Goal: Navigation & Orientation: Find specific page/section

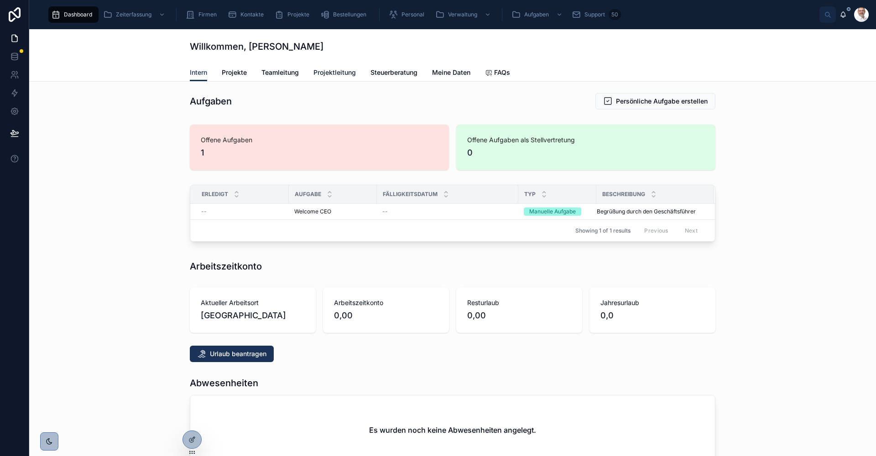
click at [344, 75] on span "Projektleitung" at bounding box center [334, 72] width 42 height 9
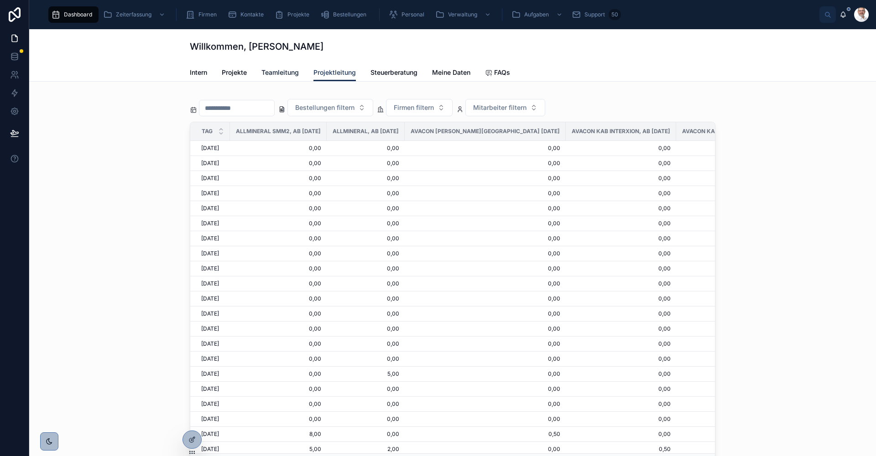
click at [284, 74] on span "Teamleitung" at bounding box center [279, 72] width 37 height 9
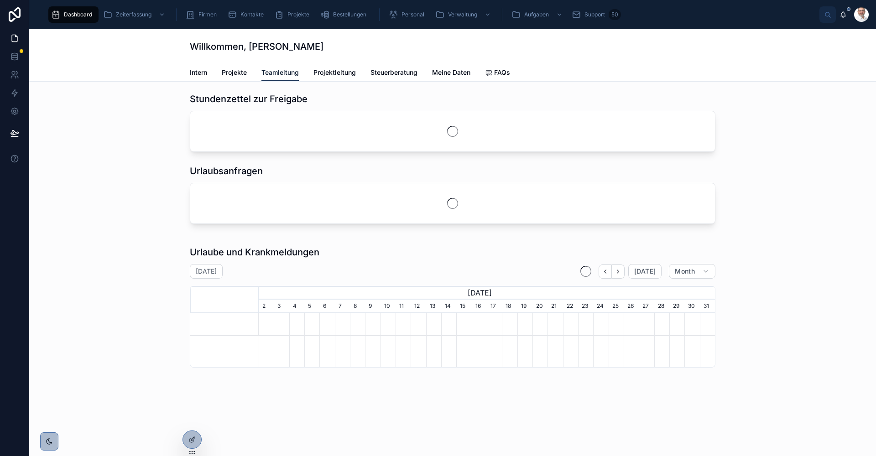
scroll to position [0, 456]
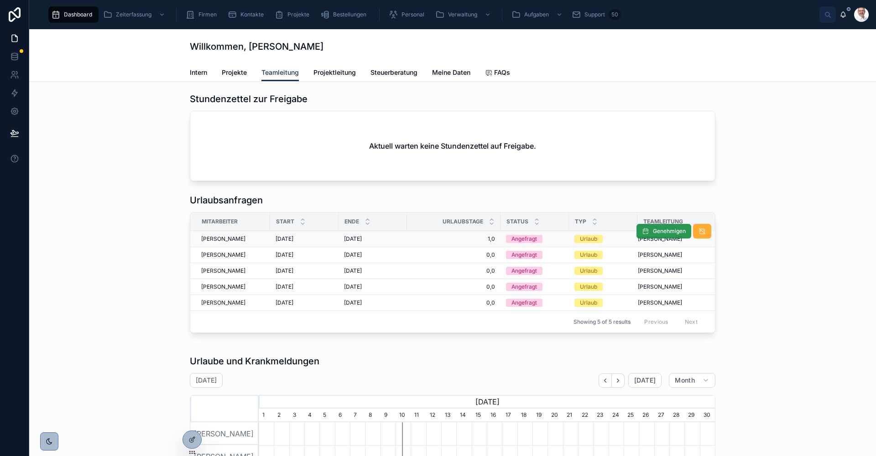
click at [666, 230] on span "Genehmigen" at bounding box center [669, 231] width 33 height 7
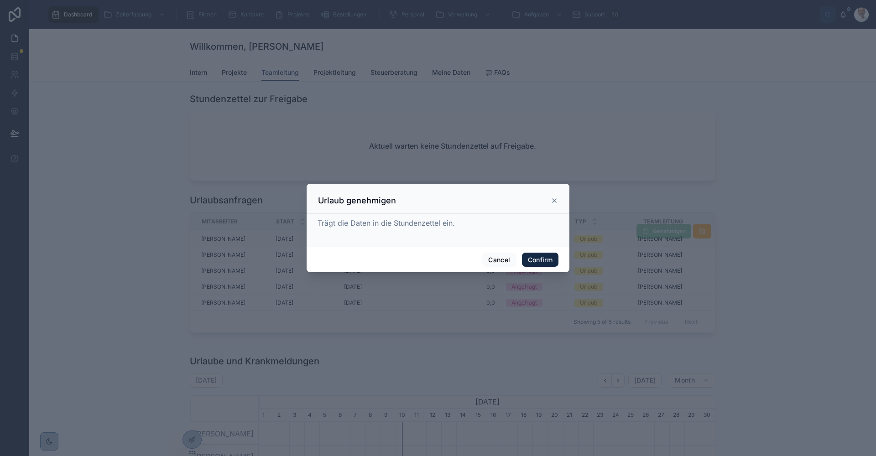
click at [540, 261] on button "Confirm" at bounding box center [540, 260] width 37 height 15
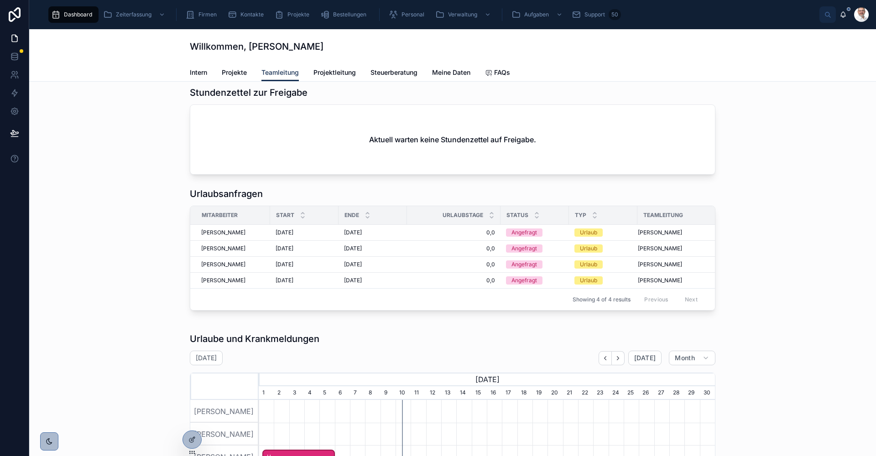
scroll to position [0, 0]
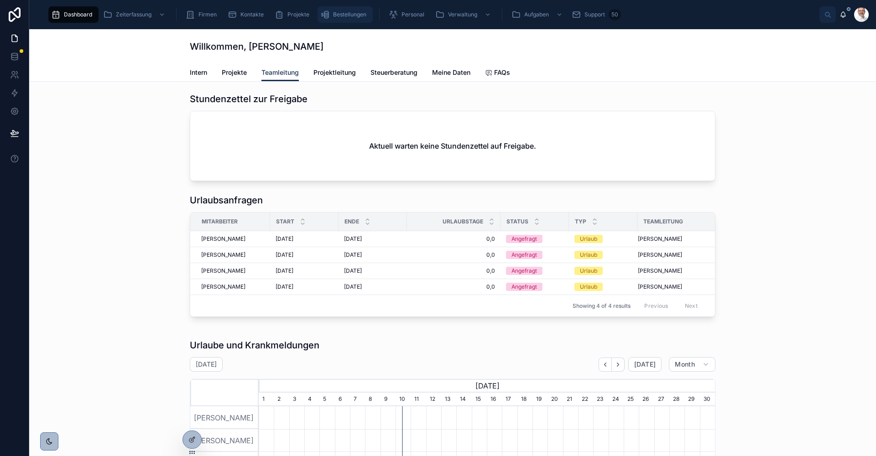
click at [349, 14] on span "Bestellungen" at bounding box center [349, 14] width 33 height 7
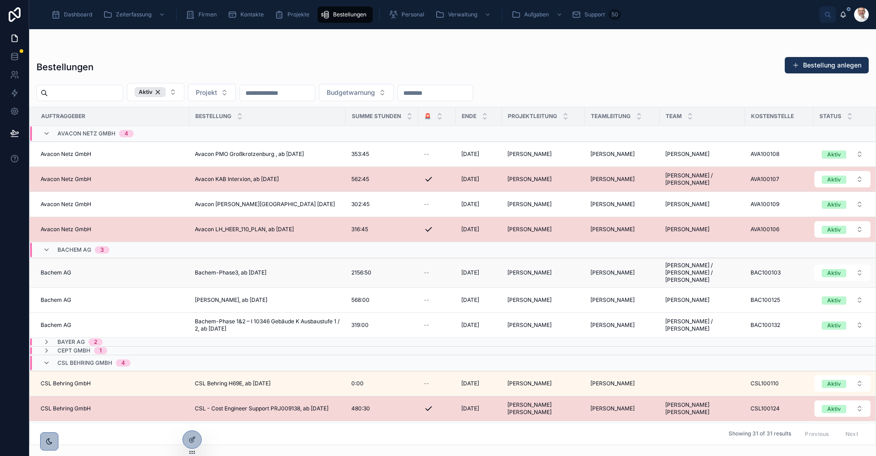
click at [311, 272] on div "Bachem-Phase3, ab [DATE] Bachem-Phase3, ab [DATE]" at bounding box center [268, 272] width 146 height 7
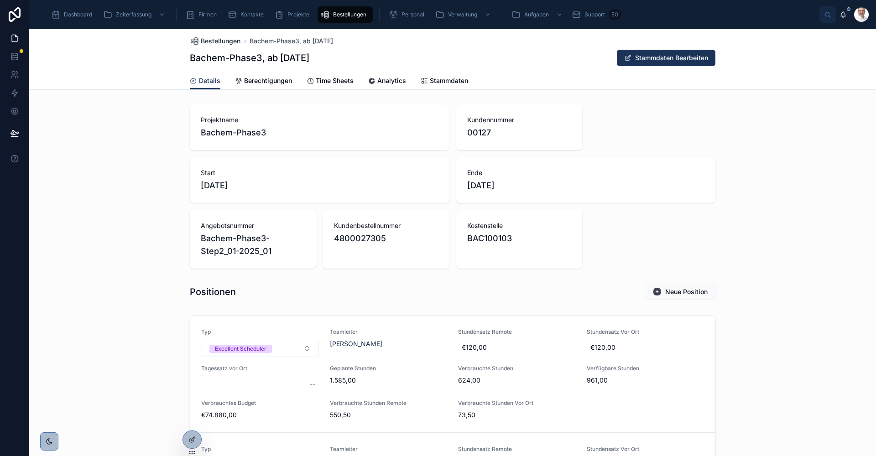
click at [221, 41] on span "Bestellungen" at bounding box center [221, 41] width 40 height 9
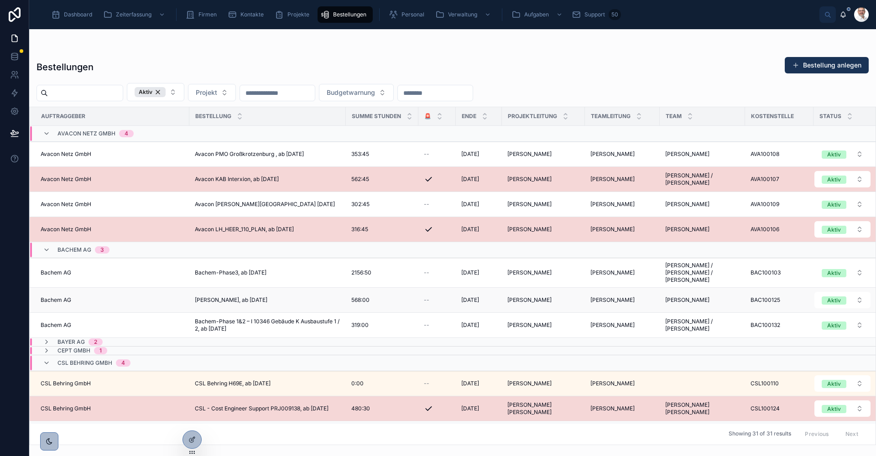
click at [291, 297] on div "[PERSON_NAME], ab [DATE] [PERSON_NAME], ab [DATE]" at bounding box center [268, 300] width 146 height 7
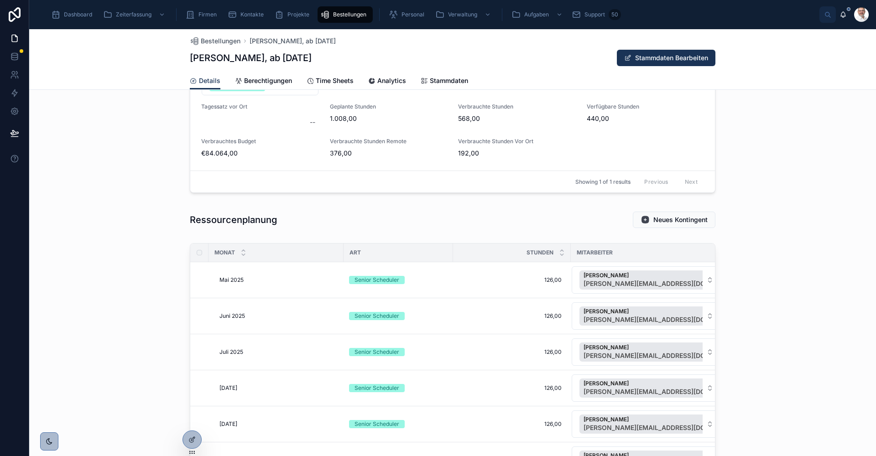
scroll to position [137, 0]
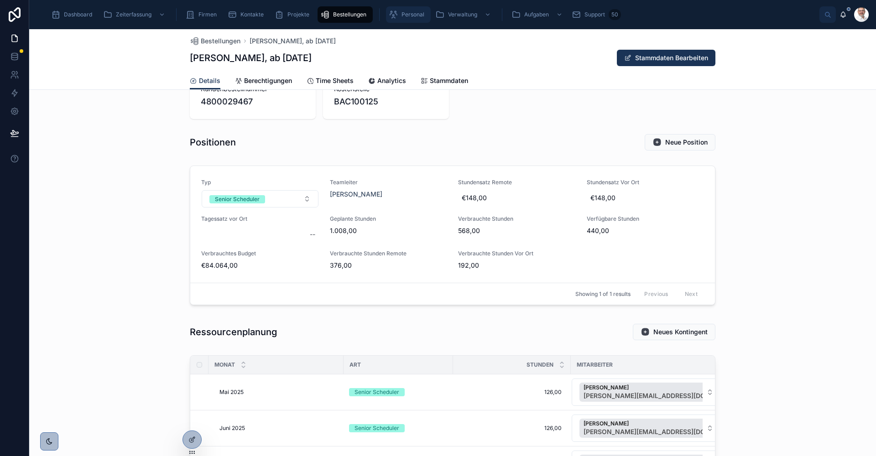
click at [412, 17] on span "Personal" at bounding box center [413, 14] width 23 height 7
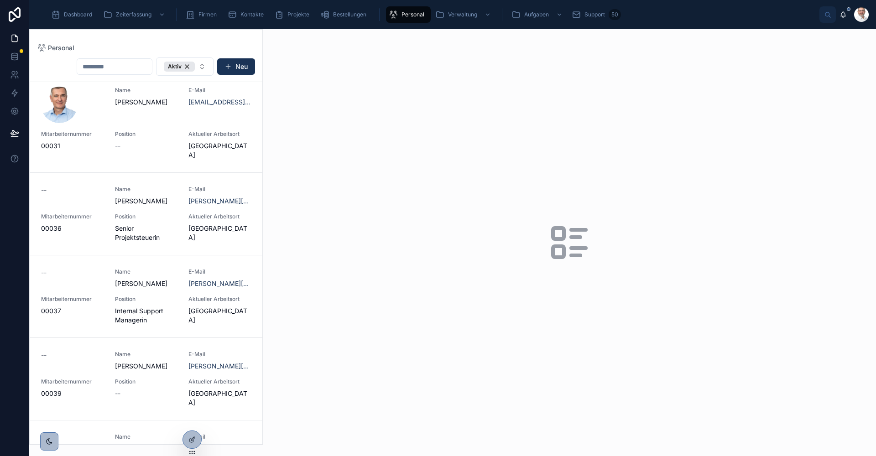
scroll to position [411, 0]
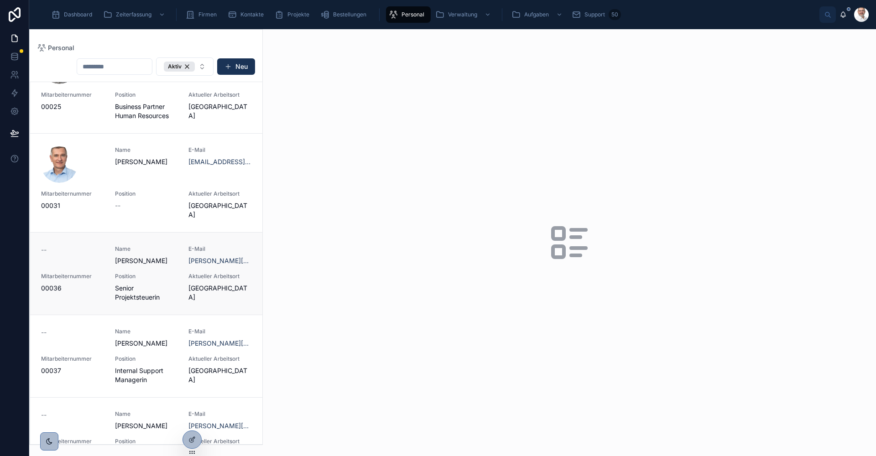
click at [68, 262] on div "--" at bounding box center [72, 255] width 63 height 20
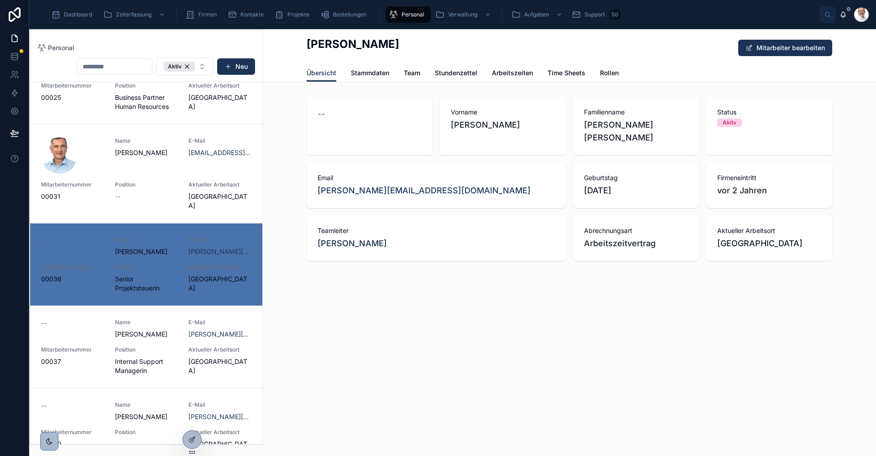
scroll to position [429, 0]
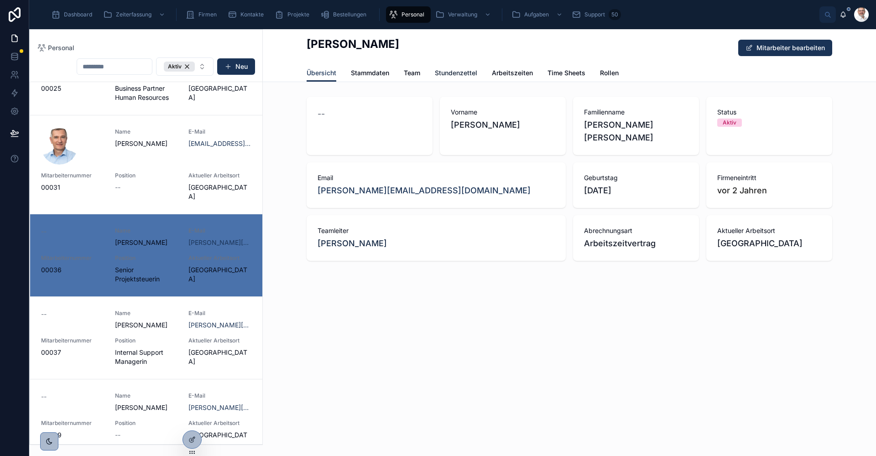
click at [449, 73] on span "Stundenzettel" at bounding box center [456, 72] width 42 height 9
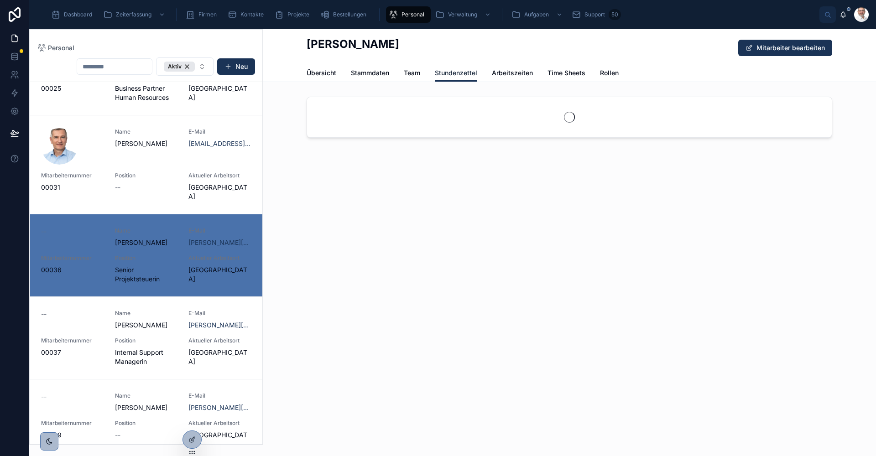
scroll to position [438, 0]
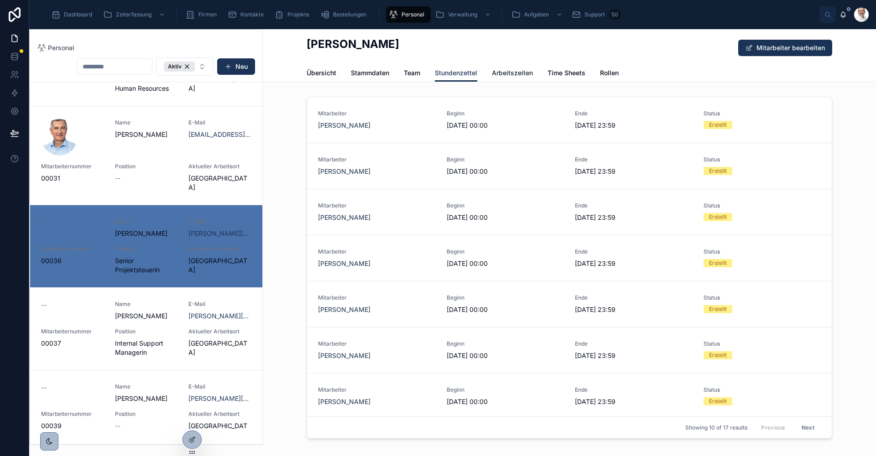
click at [510, 73] on span "Arbeitszeiten" at bounding box center [512, 72] width 41 height 9
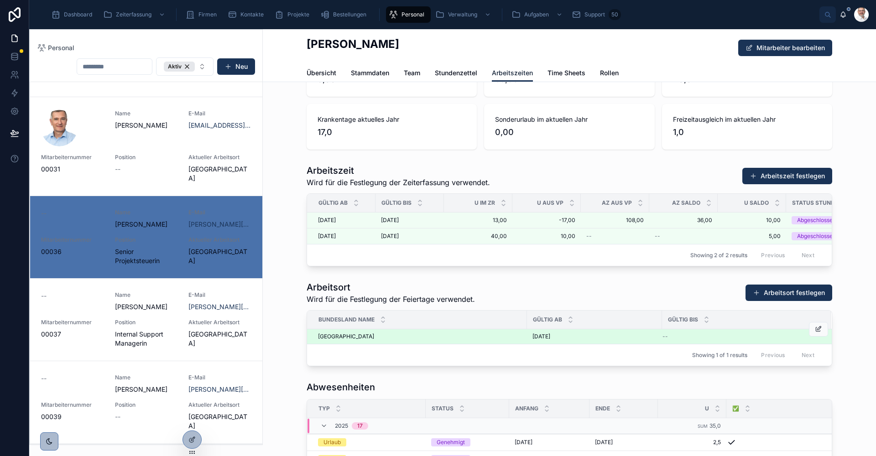
scroll to position [91, 0]
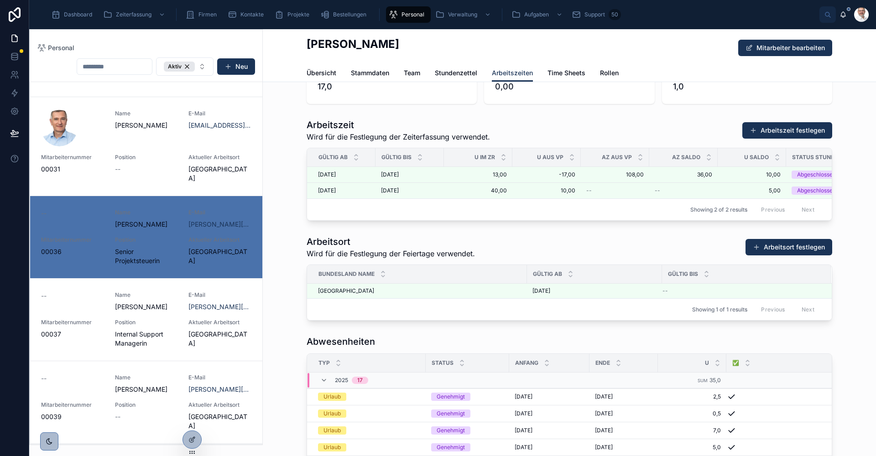
drag, startPoint x: 656, startPoint y: 261, endPoint x: 605, endPoint y: 245, distance: 52.4
click at [605, 245] on div "Arbeitsort Wird für die Festlegung der Feiertage verwendet. Arbeitsort festlegen" at bounding box center [570, 247] width 526 height 24
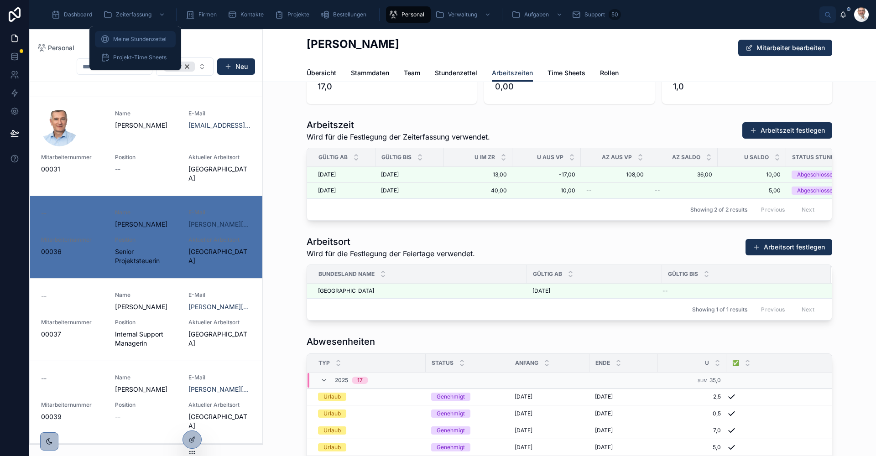
click at [130, 37] on span "Meine Stundenzettel" at bounding box center [139, 39] width 53 height 7
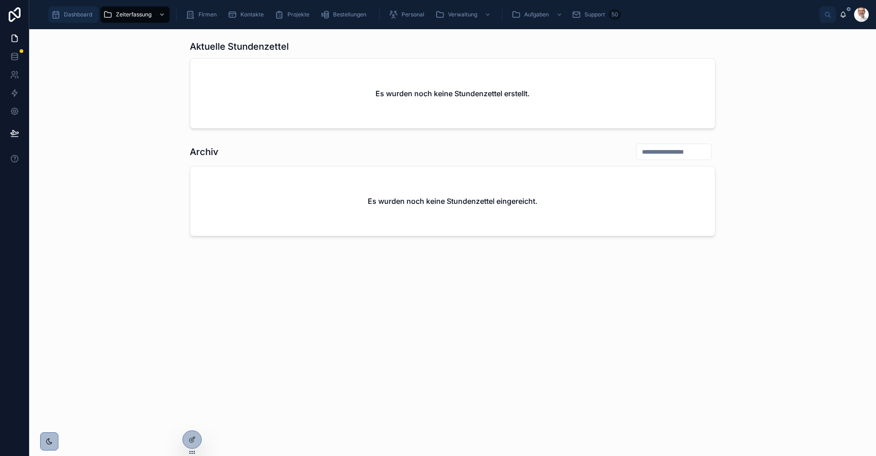
click at [81, 16] on span "Dashboard" at bounding box center [78, 14] width 28 height 7
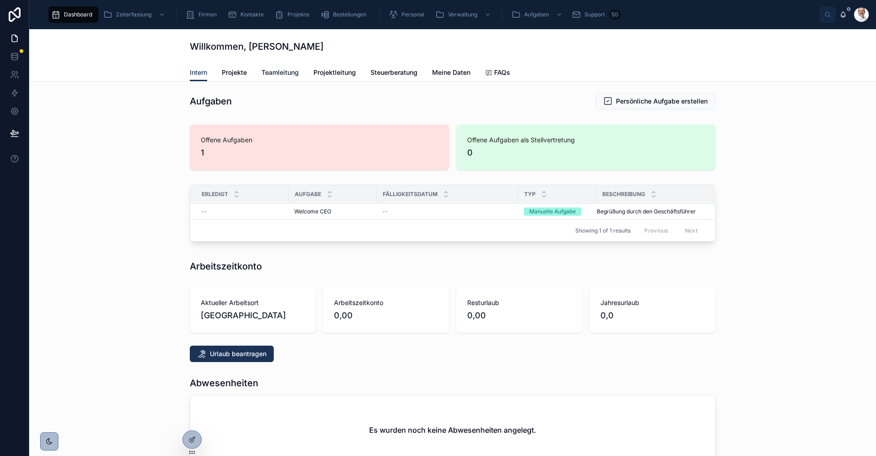
click at [280, 76] on span "Teamleitung" at bounding box center [279, 72] width 37 height 9
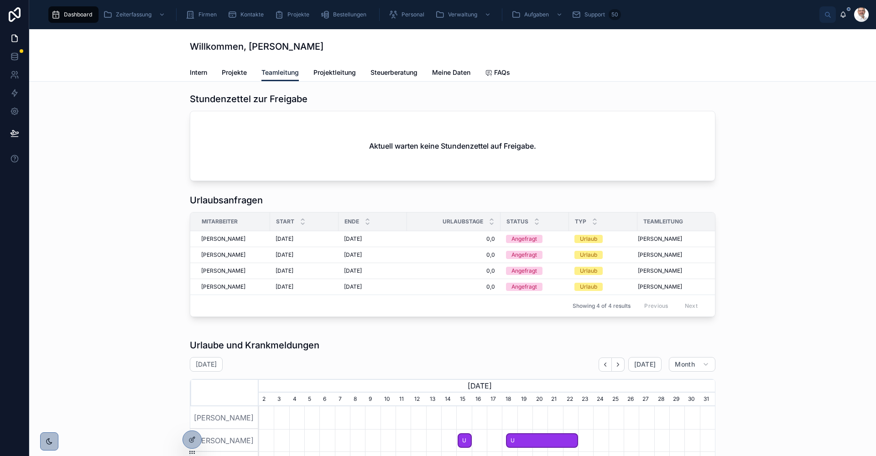
scroll to position [0, 456]
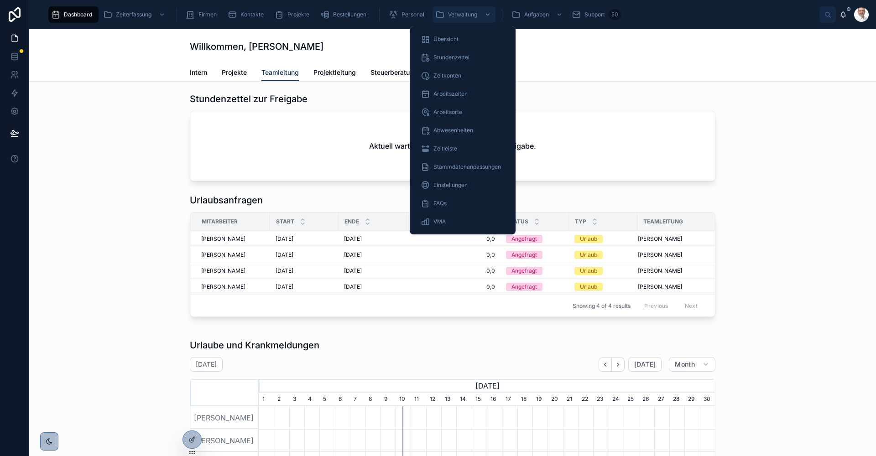
click at [449, 14] on span "Verwaltung" at bounding box center [462, 14] width 29 height 7
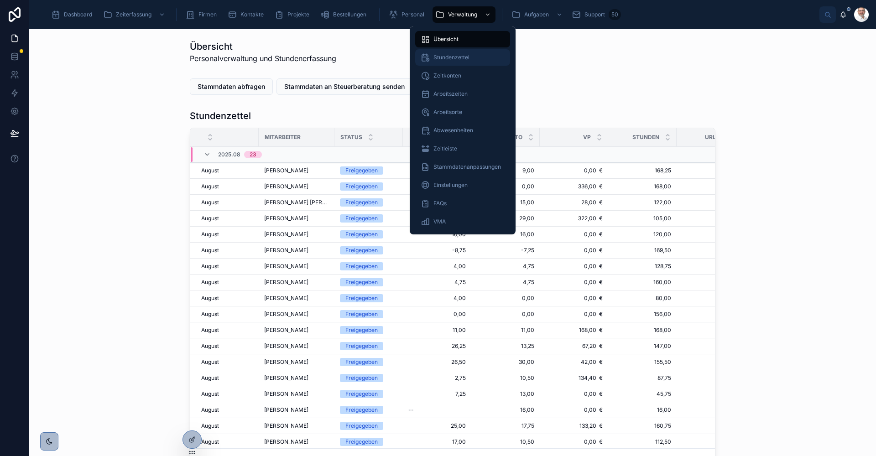
click at [447, 57] on span "Stundenzettel" at bounding box center [451, 57] width 36 height 7
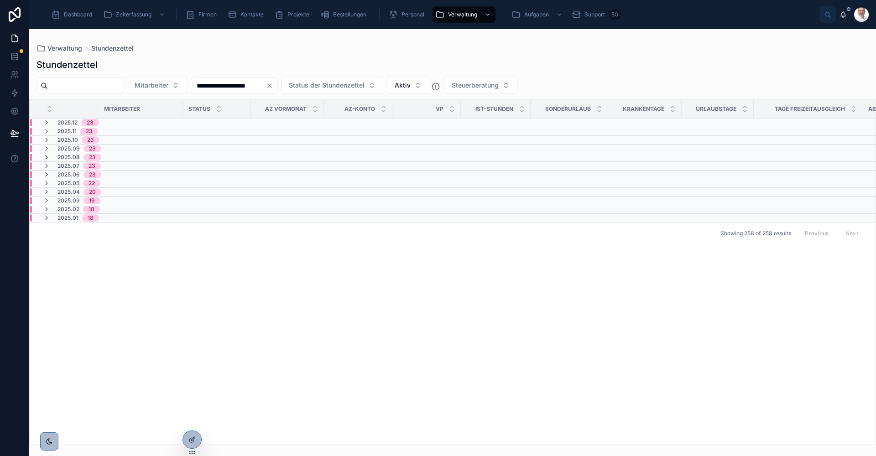
click at [47, 157] on icon at bounding box center [46, 157] width 7 height 7
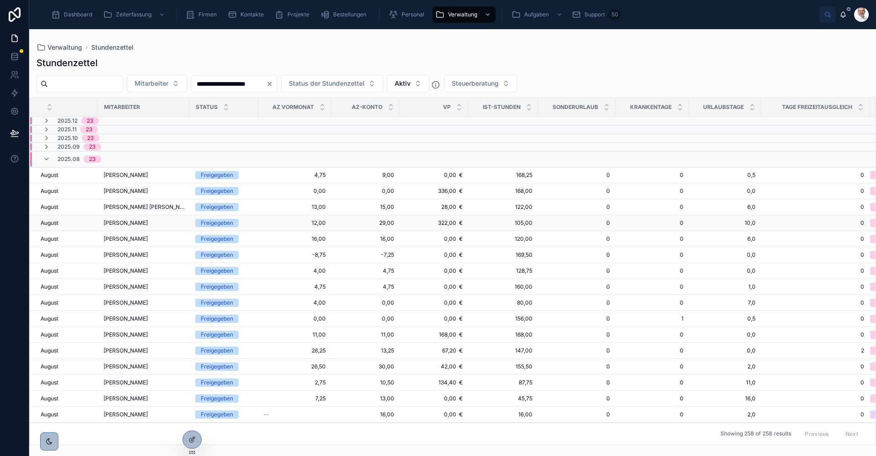
click at [338, 223] on span "29,00" at bounding box center [365, 222] width 57 height 7
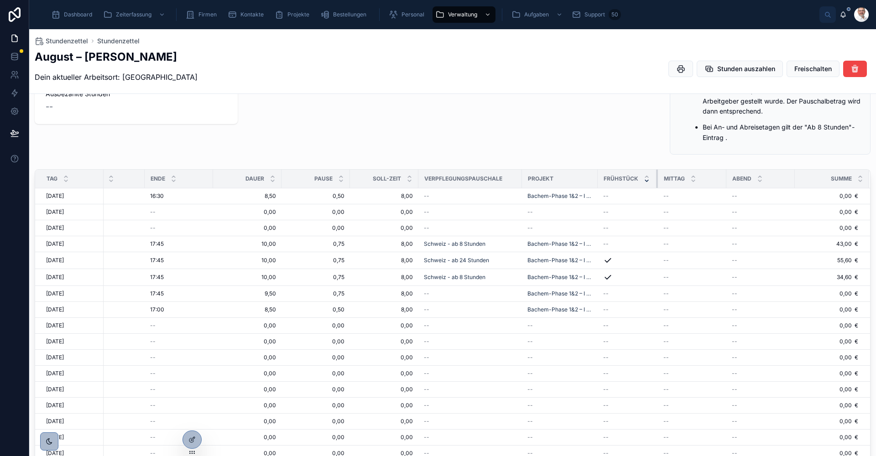
scroll to position [0, 177]
drag, startPoint x: 643, startPoint y: 180, endPoint x: 635, endPoint y: 180, distance: 8.7
click at [635, 180] on th "Frühstück" at bounding box center [628, 179] width 60 height 19
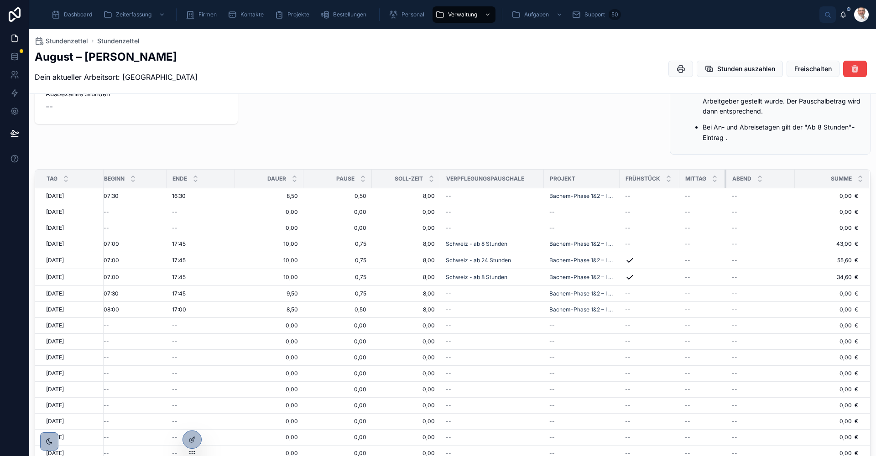
scroll to position [0, 156]
drag, startPoint x: 712, startPoint y: 177, endPoint x: 690, endPoint y: 182, distance: 21.8
click at [690, 182] on th "Mittag" at bounding box center [702, 179] width 47 height 19
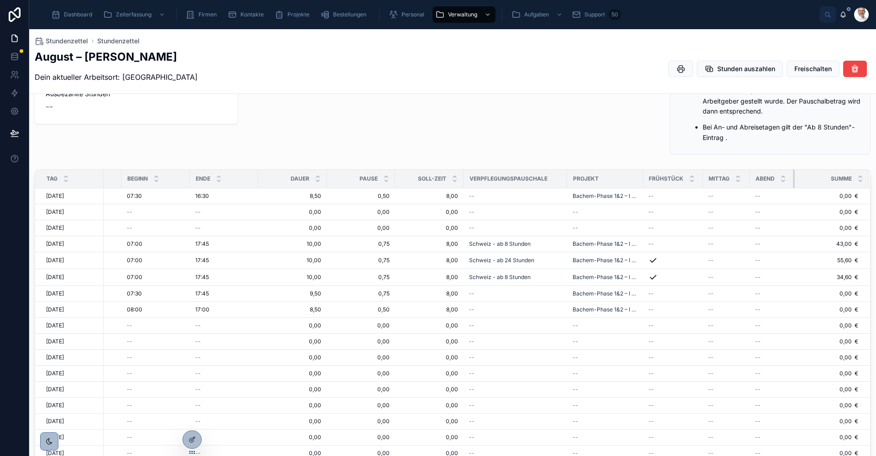
scroll to position [0, 133]
drag, startPoint x: 780, startPoint y: 179, endPoint x: 757, endPoint y: 183, distance: 23.6
click at [757, 183] on th "Abend" at bounding box center [772, 179] width 45 height 19
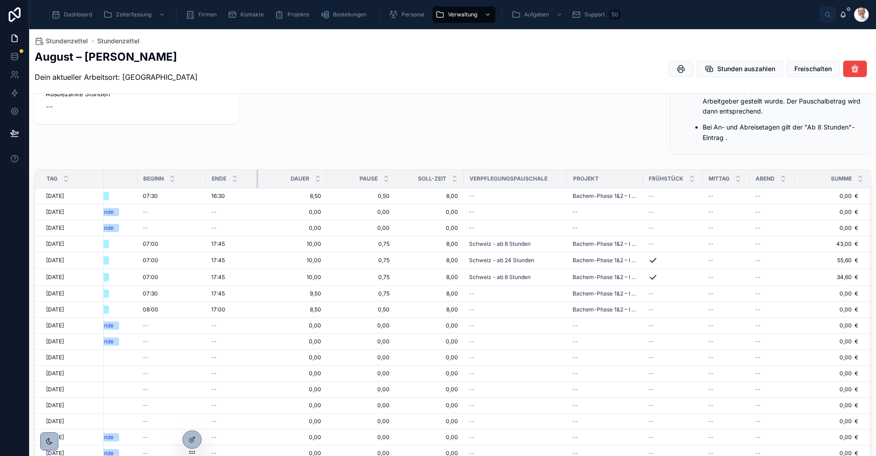
scroll to position [0, 115]
drag, startPoint x: 244, startPoint y: 176, endPoint x: 226, endPoint y: 177, distance: 17.8
click at [226, 177] on th "Ende" at bounding box center [233, 179] width 51 height 19
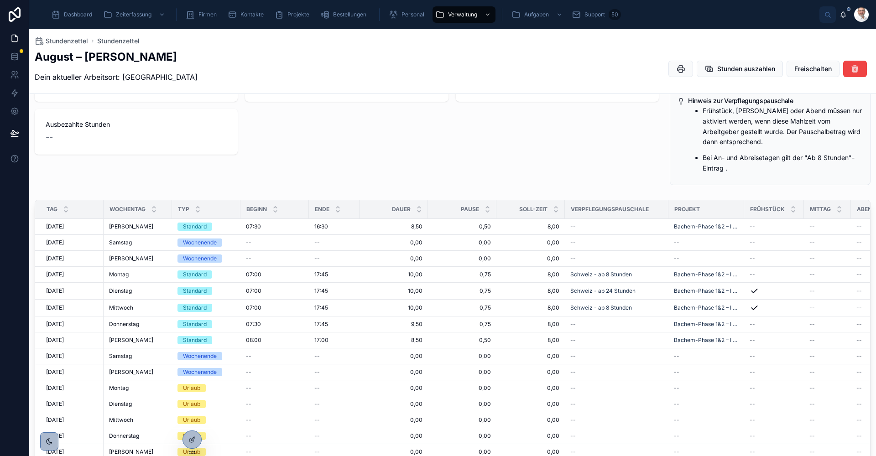
scroll to position [183, 0]
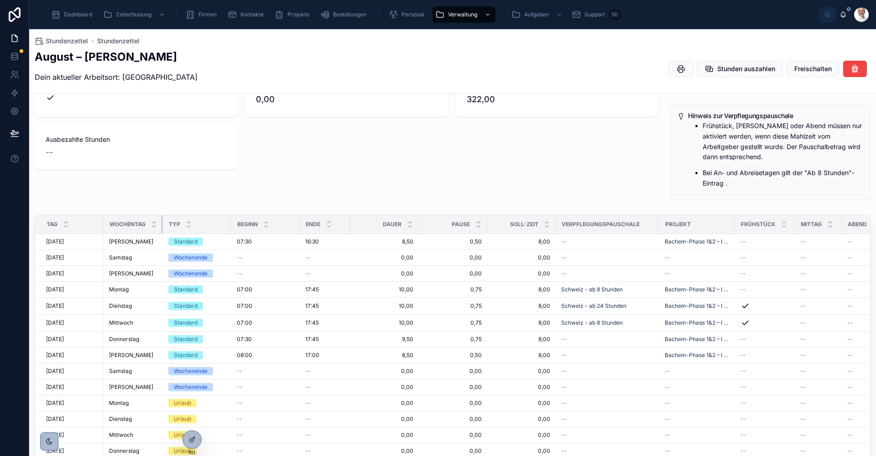
drag, startPoint x: 172, startPoint y: 224, endPoint x: 160, endPoint y: 224, distance: 11.9
click at [160, 224] on th "Wochentag" at bounding box center [133, 224] width 59 height 19
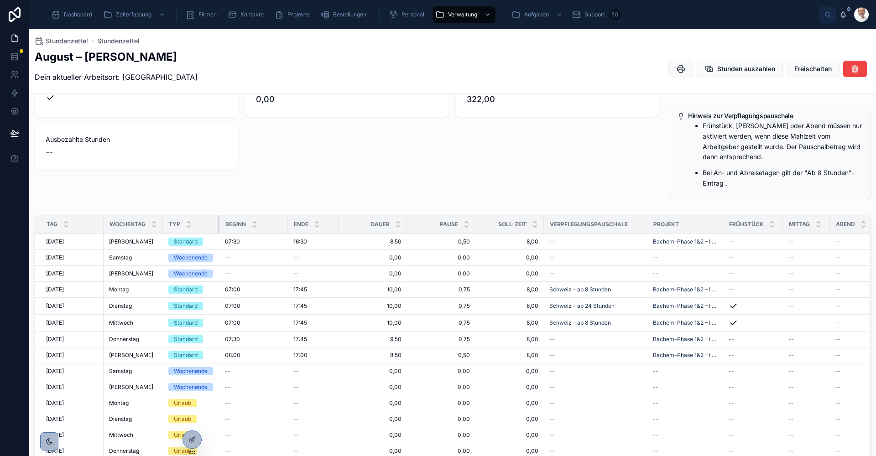
drag, startPoint x: 231, startPoint y: 222, endPoint x: 219, endPoint y: 222, distance: 11.9
click at [219, 222] on div at bounding box center [220, 224] width 4 height 18
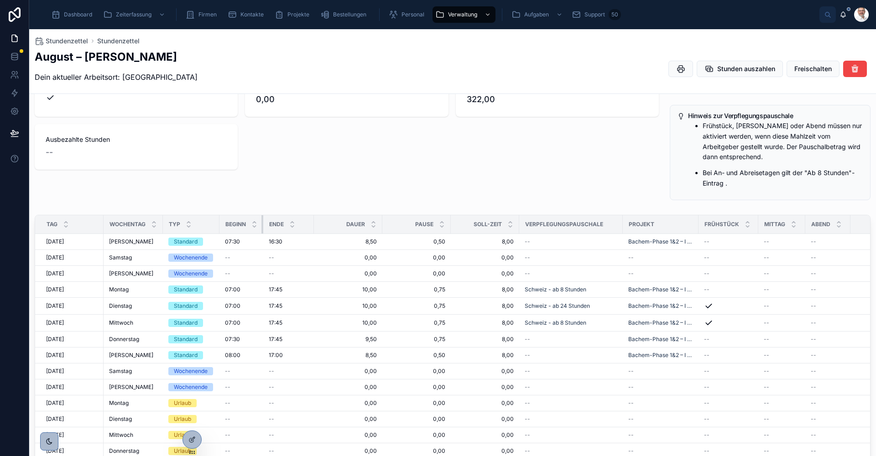
drag, startPoint x: 287, startPoint y: 225, endPoint x: 262, endPoint y: 226, distance: 24.7
click at [262, 226] on div at bounding box center [263, 224] width 4 height 18
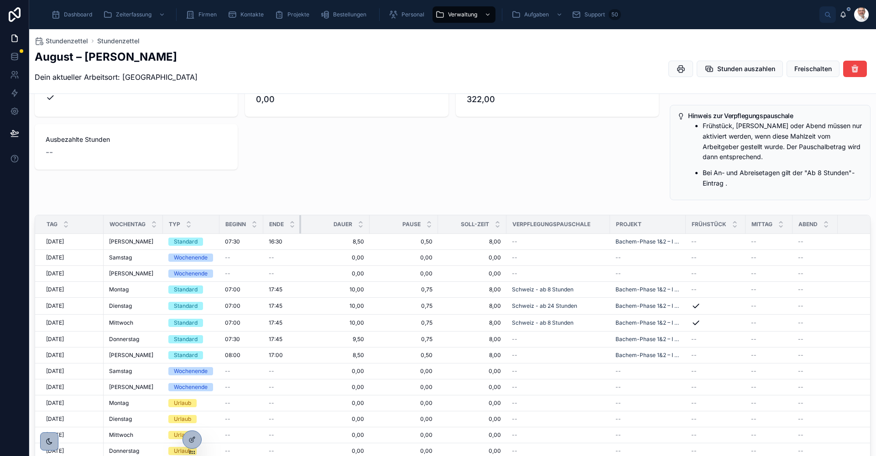
drag, startPoint x: 313, startPoint y: 224, endPoint x: 300, endPoint y: 225, distance: 12.8
click at [300, 225] on div at bounding box center [301, 224] width 4 height 18
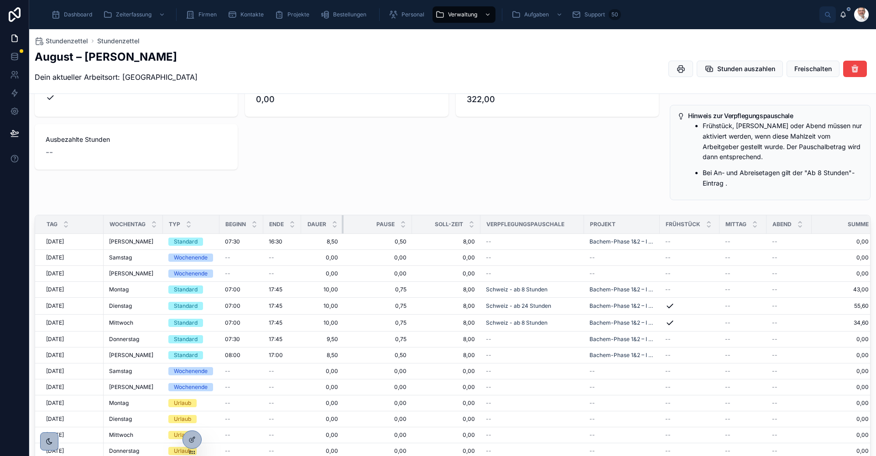
drag, startPoint x: 369, startPoint y: 223, endPoint x: 343, endPoint y: 224, distance: 26.0
click at [343, 224] on div at bounding box center [344, 224] width 4 height 18
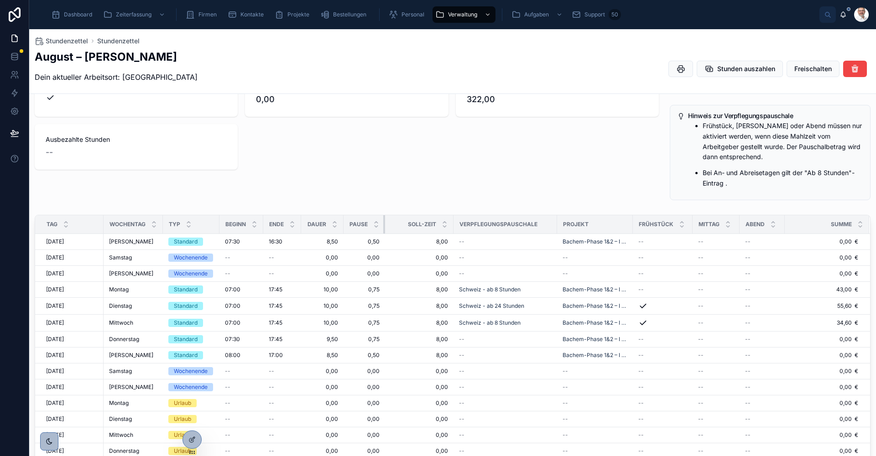
drag, startPoint x: 412, startPoint y: 225, endPoint x: 383, endPoint y: 225, distance: 28.7
click at [383, 225] on th "Pause" at bounding box center [365, 224] width 42 height 19
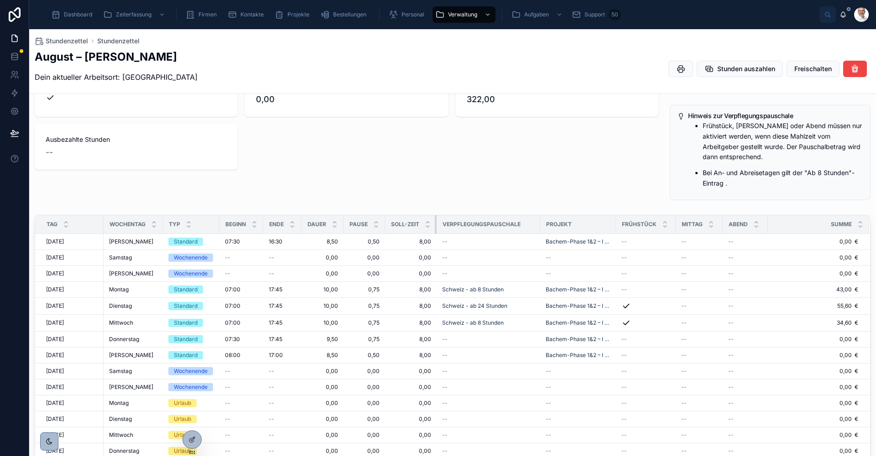
drag, startPoint x: 454, startPoint y: 223, endPoint x: 435, endPoint y: 224, distance: 18.8
click at [435, 224] on th "SOLL-Zeit" at bounding box center [411, 224] width 52 height 19
drag, startPoint x: 539, startPoint y: 226, endPoint x: 528, endPoint y: 227, distance: 11.4
click at [528, 227] on div at bounding box center [529, 224] width 4 height 18
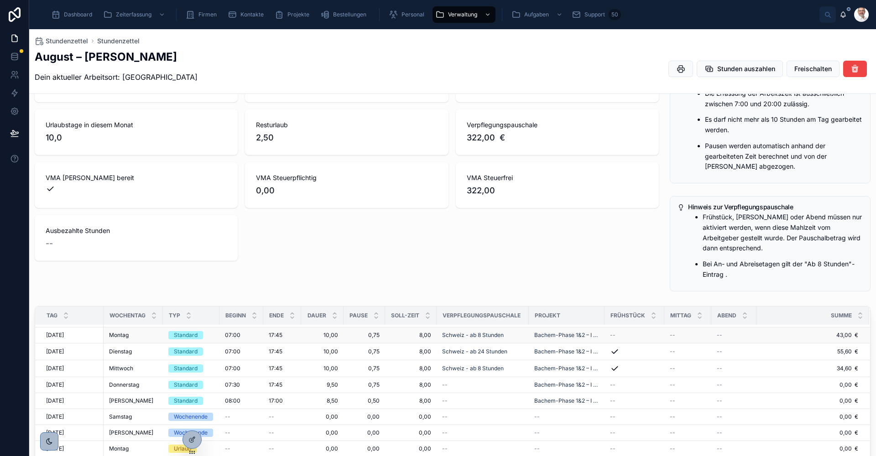
scroll to position [91, 0]
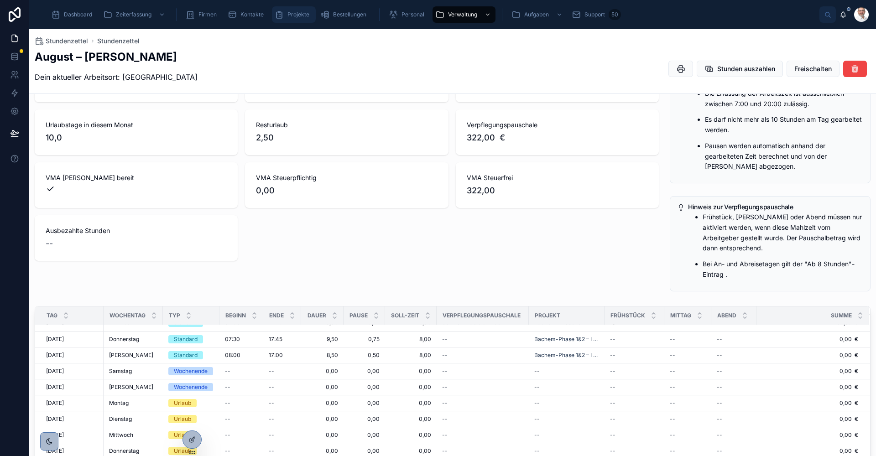
click at [292, 15] on span "Projekte" at bounding box center [298, 14] width 22 height 7
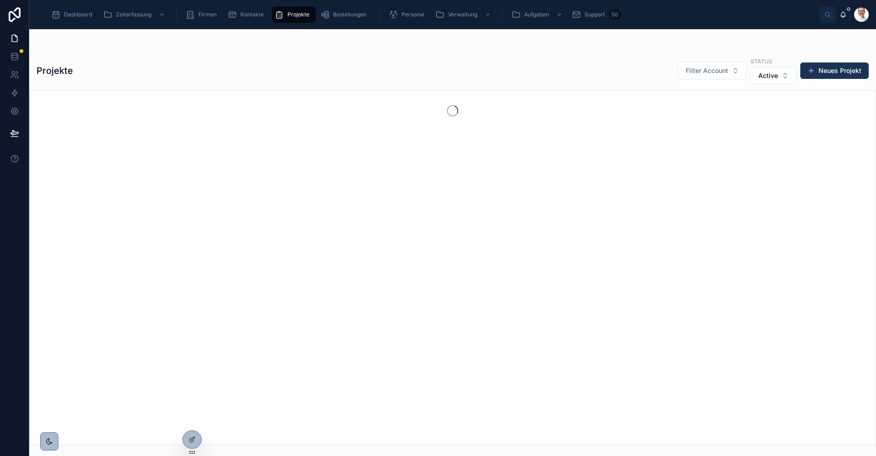
click at [292, 15] on span "Projekte" at bounding box center [298, 14] width 22 height 7
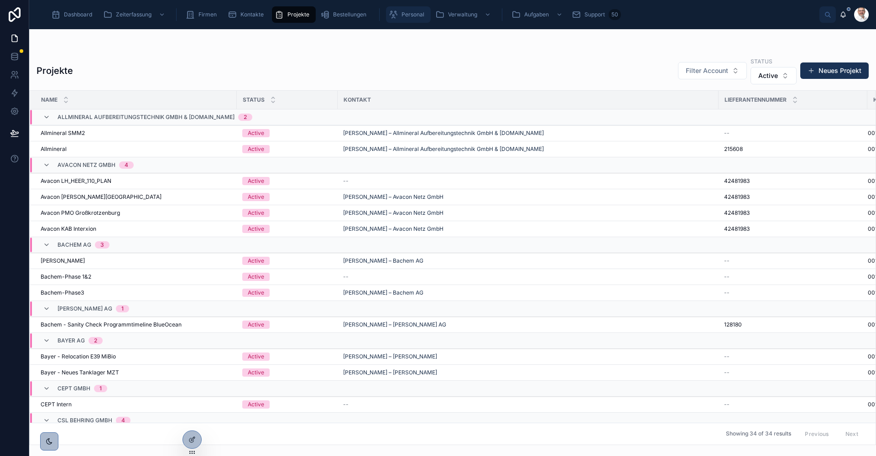
click at [413, 16] on span "Personal" at bounding box center [413, 14] width 23 height 7
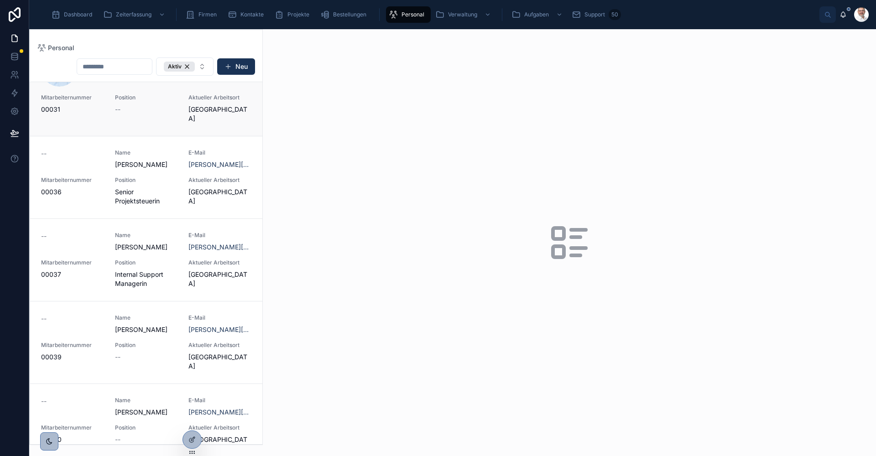
scroll to position [548, 0]
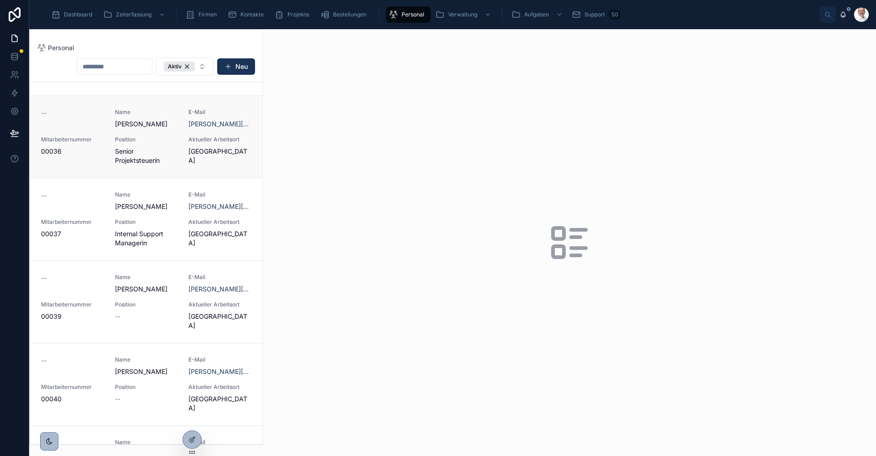
click at [163, 140] on div "-- Name [PERSON_NAME] E-Mail [PERSON_NAME][EMAIL_ADDRESS][DOMAIN_NAME] Mitarbei…" at bounding box center [146, 137] width 210 height 57
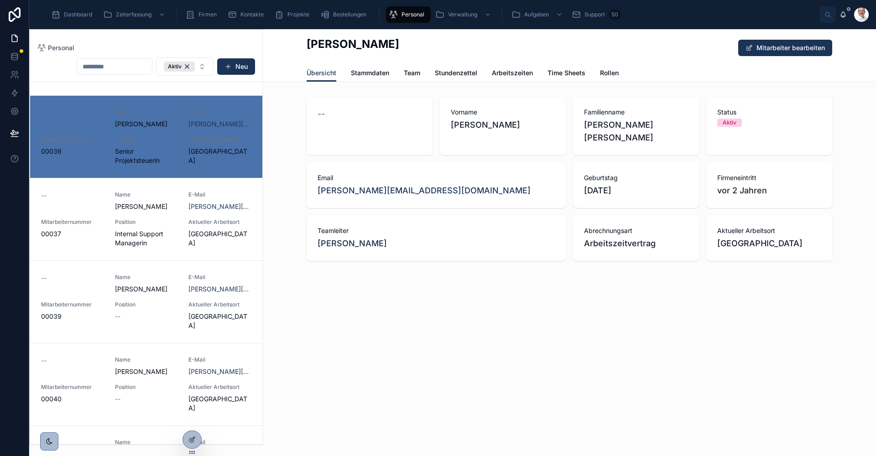
scroll to position [584, 0]
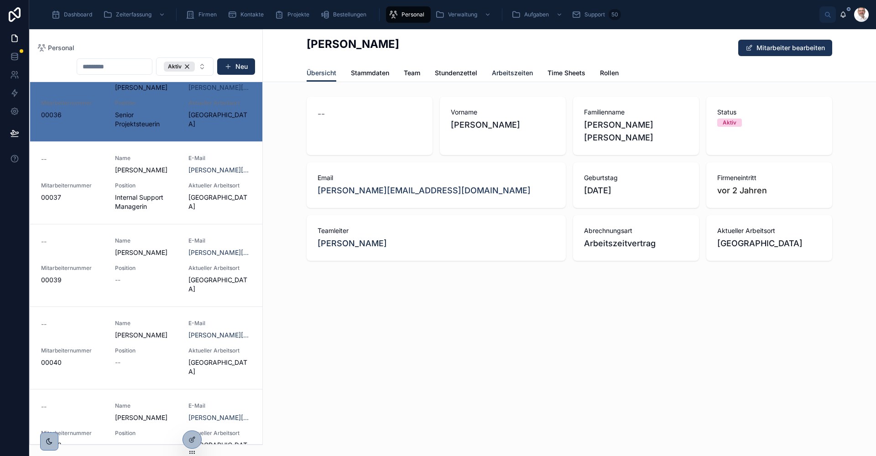
click at [509, 71] on span "Arbeitszeiten" at bounding box center [512, 72] width 41 height 9
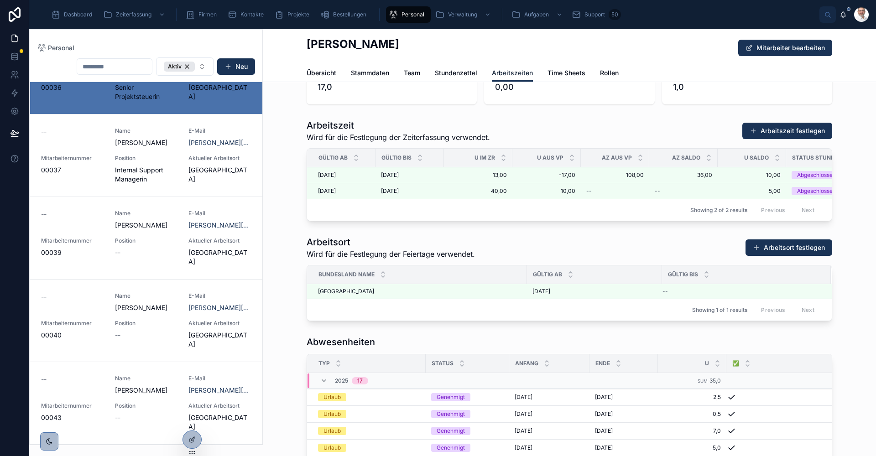
scroll to position [91, 0]
click at [73, 14] on span "Dashboard" at bounding box center [78, 14] width 28 height 7
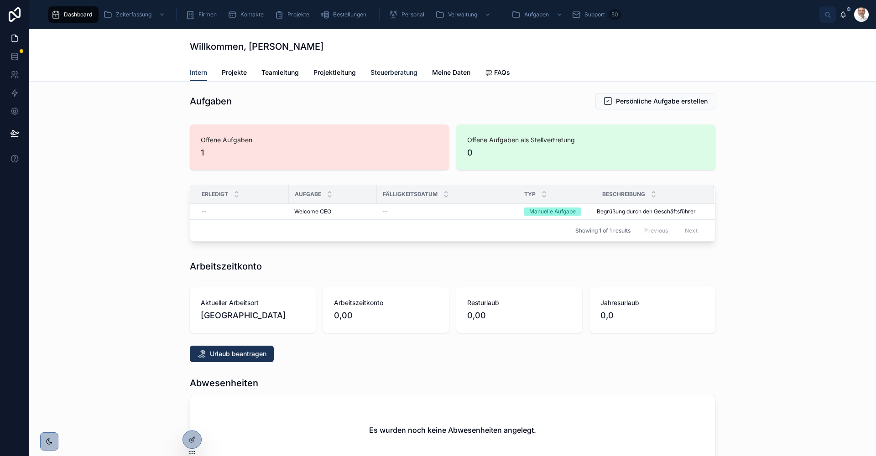
click at [390, 71] on span "Steuerberatung" at bounding box center [393, 72] width 47 height 9
